Goal: Information Seeking & Learning: Find specific fact

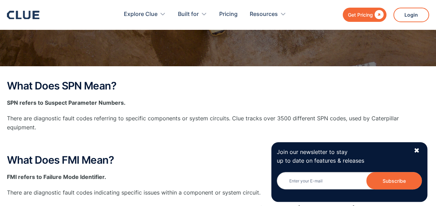
scroll to position [104, 0]
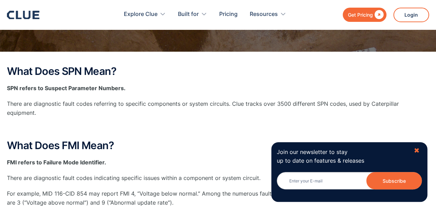
click at [417, 153] on div "✖" at bounding box center [416, 150] width 6 height 9
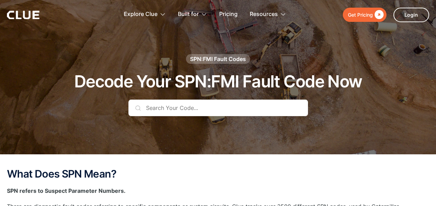
scroll to position [0, 0]
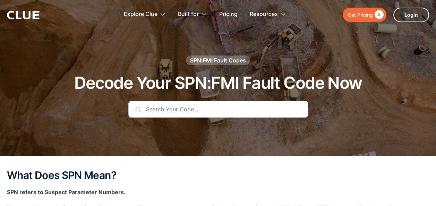
click at [160, 104] on input "text" at bounding box center [218, 109] width 180 height 17
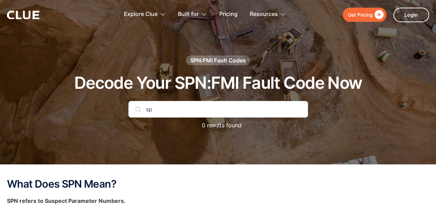
type input "s"
type input "5587"
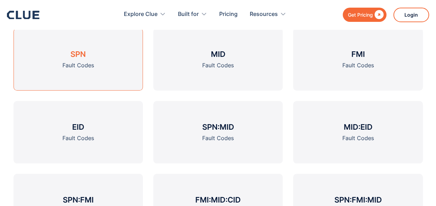
scroll to position [312, 0]
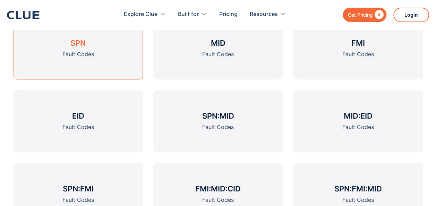
click at [117, 69] on link "SPN Fault Codes" at bounding box center [78, 48] width 129 height 62
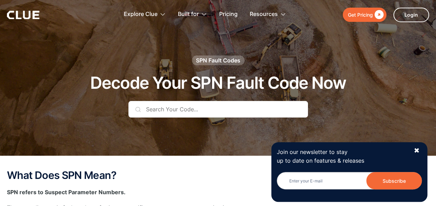
click at [189, 107] on input "text" at bounding box center [218, 109] width 180 height 17
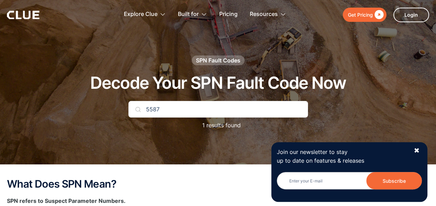
type input "5587"
click at [418, 149] on div "✖" at bounding box center [416, 150] width 6 height 9
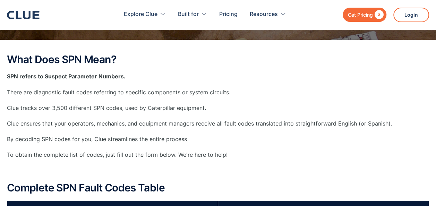
scroll to position [208, 0]
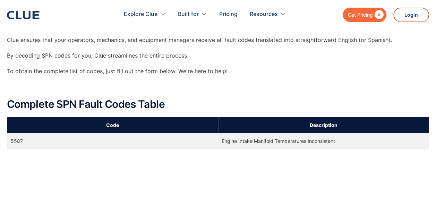
click at [259, 140] on td "Engine Intake Manifold Temperatures Inconsistent" at bounding box center [323, 141] width 211 height 16
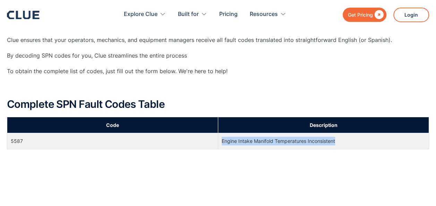
click at [259, 140] on td "Engine Intake Manifold Temperatures Inconsistent" at bounding box center [323, 141] width 211 height 16
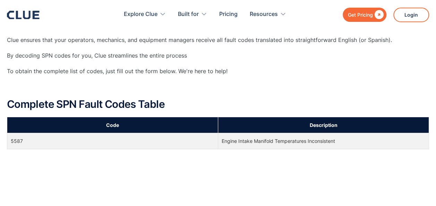
drag, startPoint x: 259, startPoint y: 140, endPoint x: 244, endPoint y: 84, distance: 58.5
click at [244, 84] on p "‍" at bounding box center [218, 87] width 422 height 9
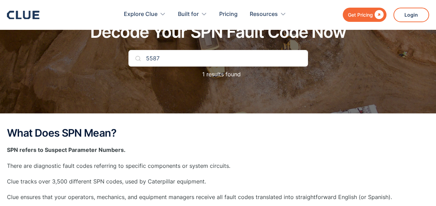
scroll to position [0, 0]
